Goal: Navigation & Orientation: Find specific page/section

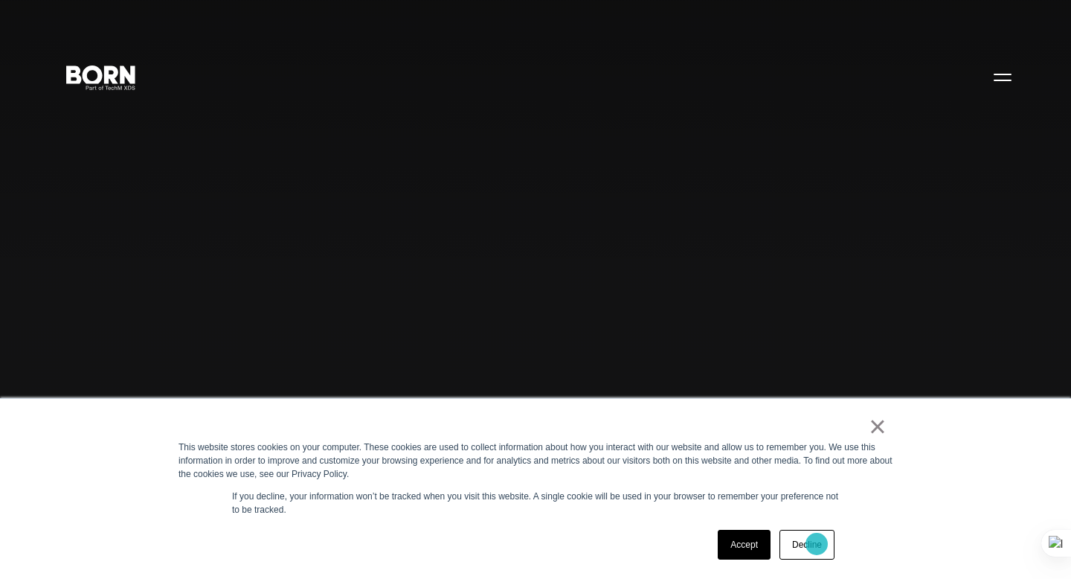
click at [816, 544] on link "Decline" at bounding box center [806, 544] width 55 height 30
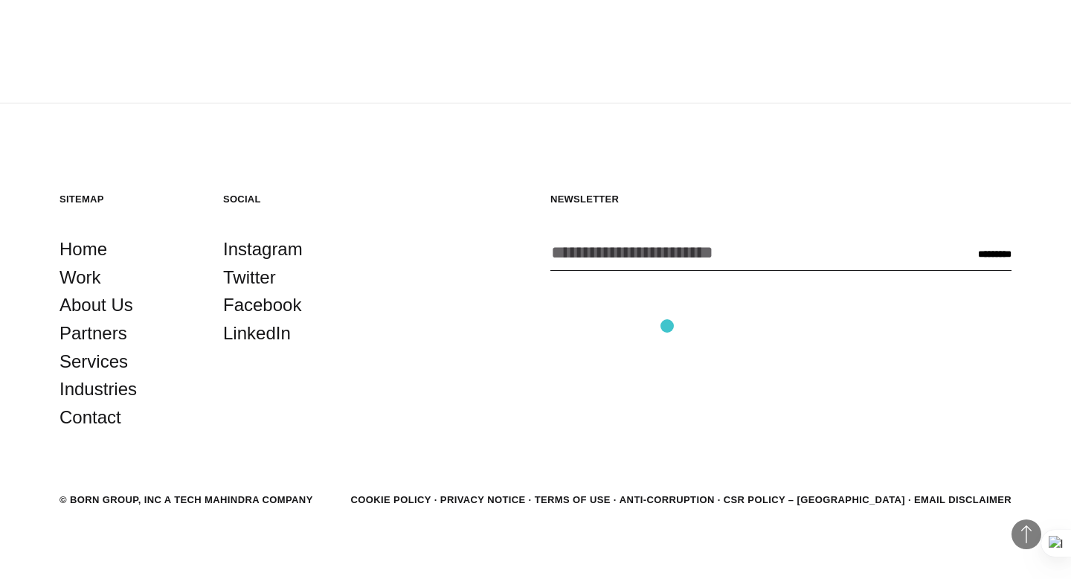
scroll to position [4188, 0]
click at [77, 275] on link "Work" at bounding box center [80, 276] width 42 height 28
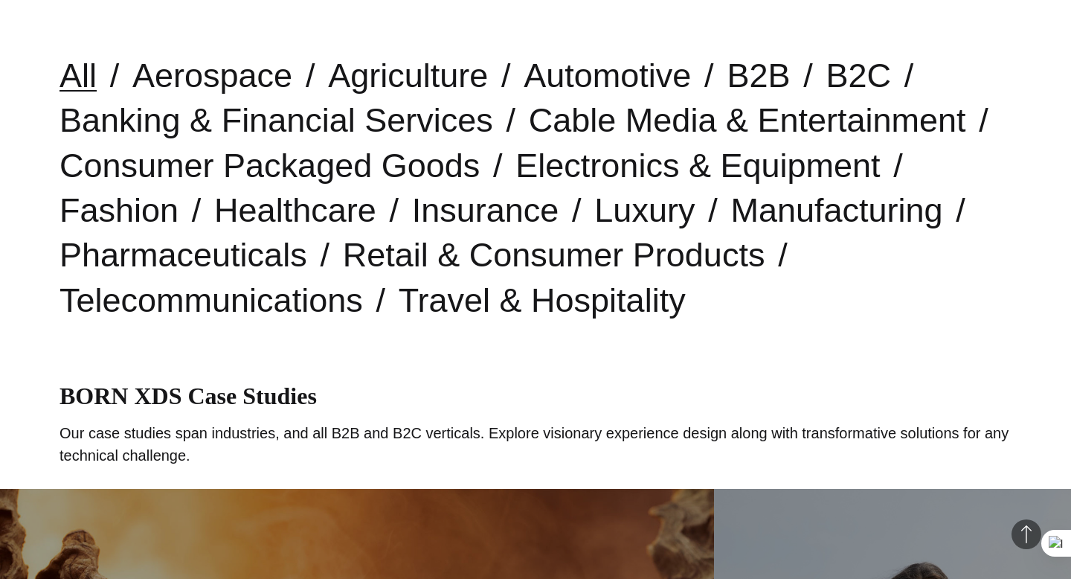
scroll to position [405, 0]
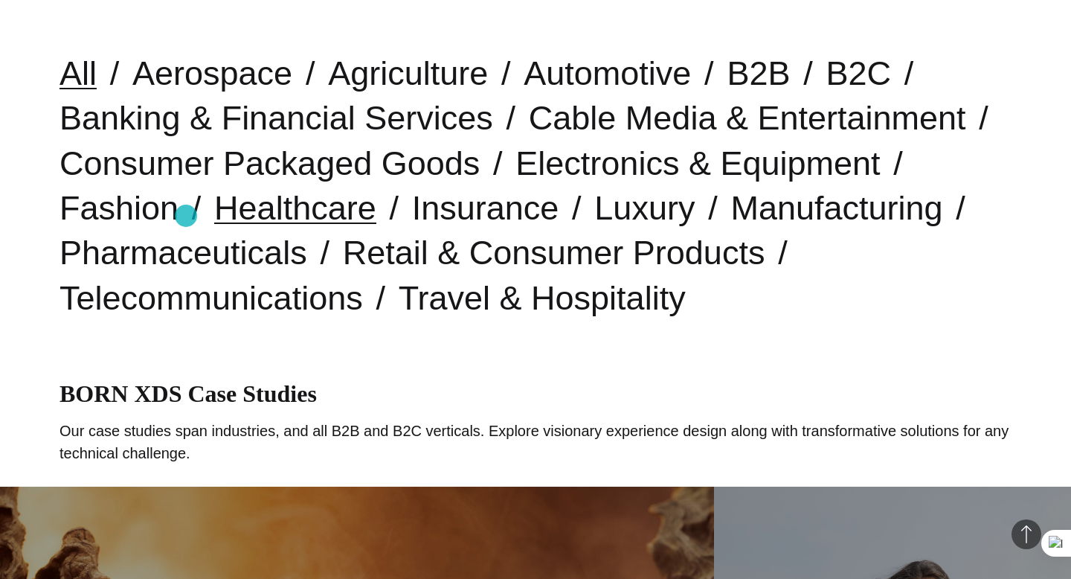
click at [214, 216] on link "Healthcare" at bounding box center [295, 208] width 162 height 38
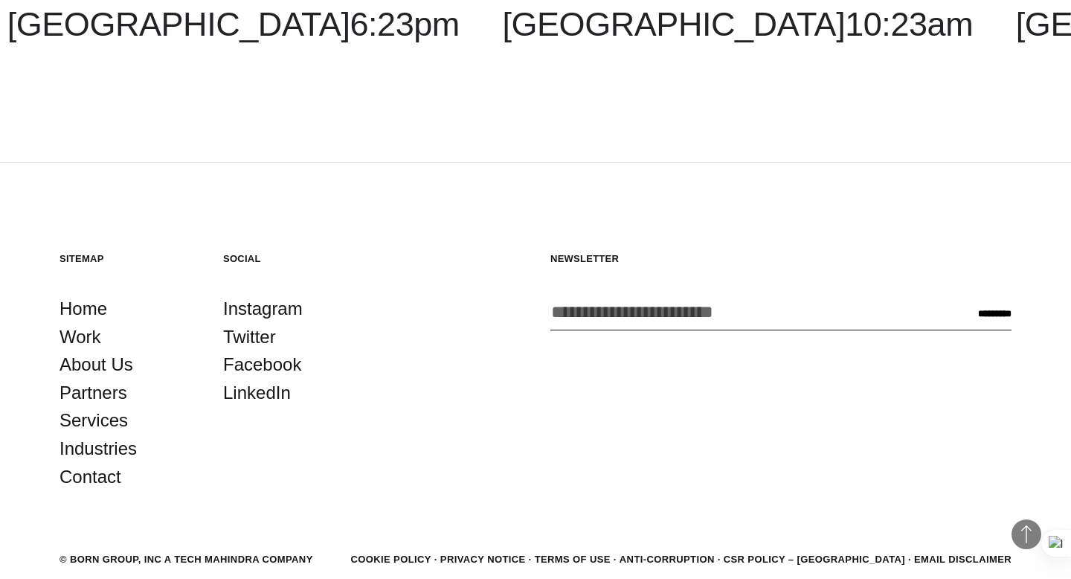
scroll to position [1735, 0]
